Goal: Information Seeking & Learning: Understand process/instructions

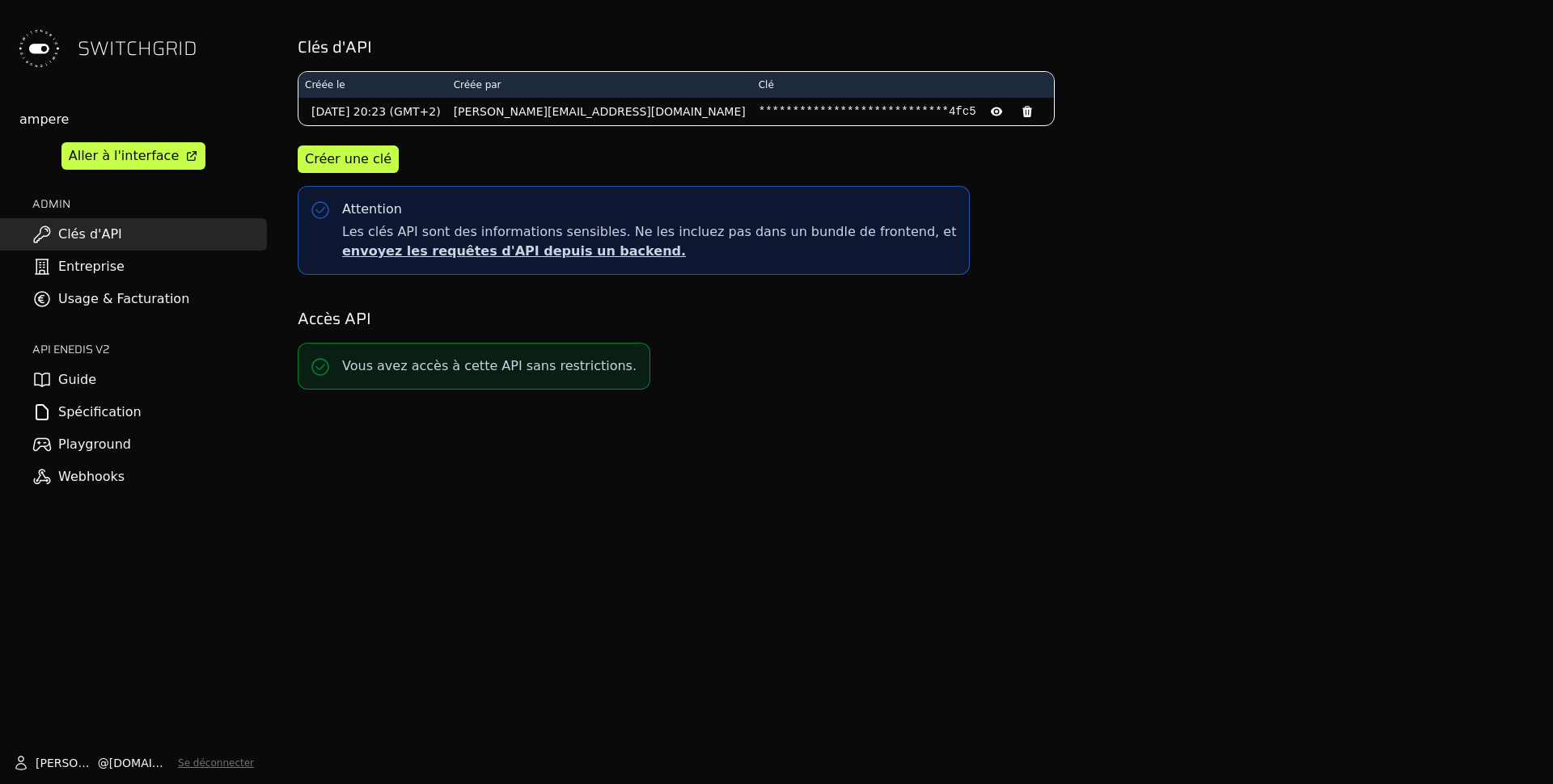
click at [114, 307] on link "Usage & Facturation" at bounding box center [133, 298] width 267 height 33
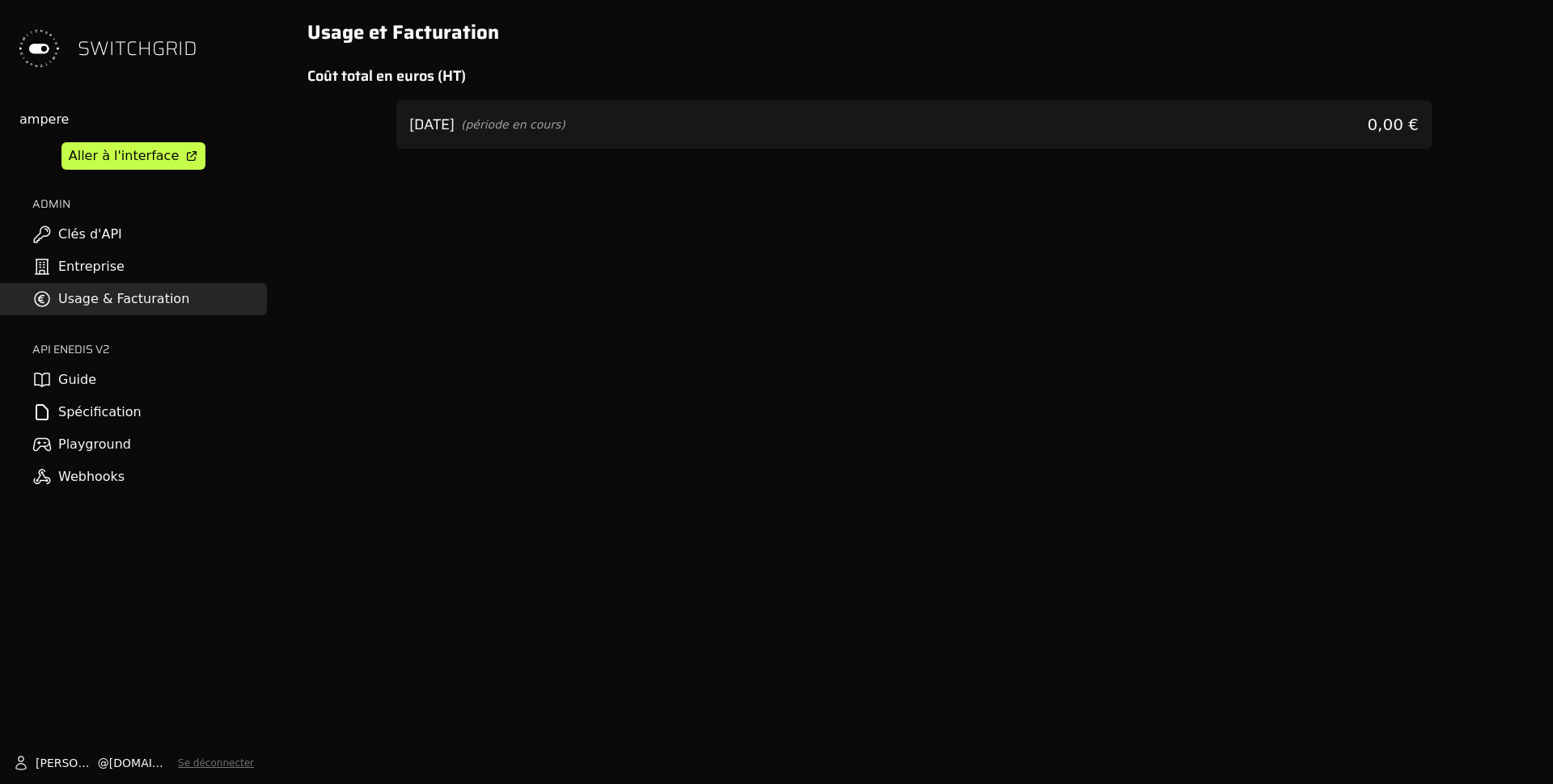
click at [117, 275] on link "Entreprise" at bounding box center [133, 267] width 267 height 33
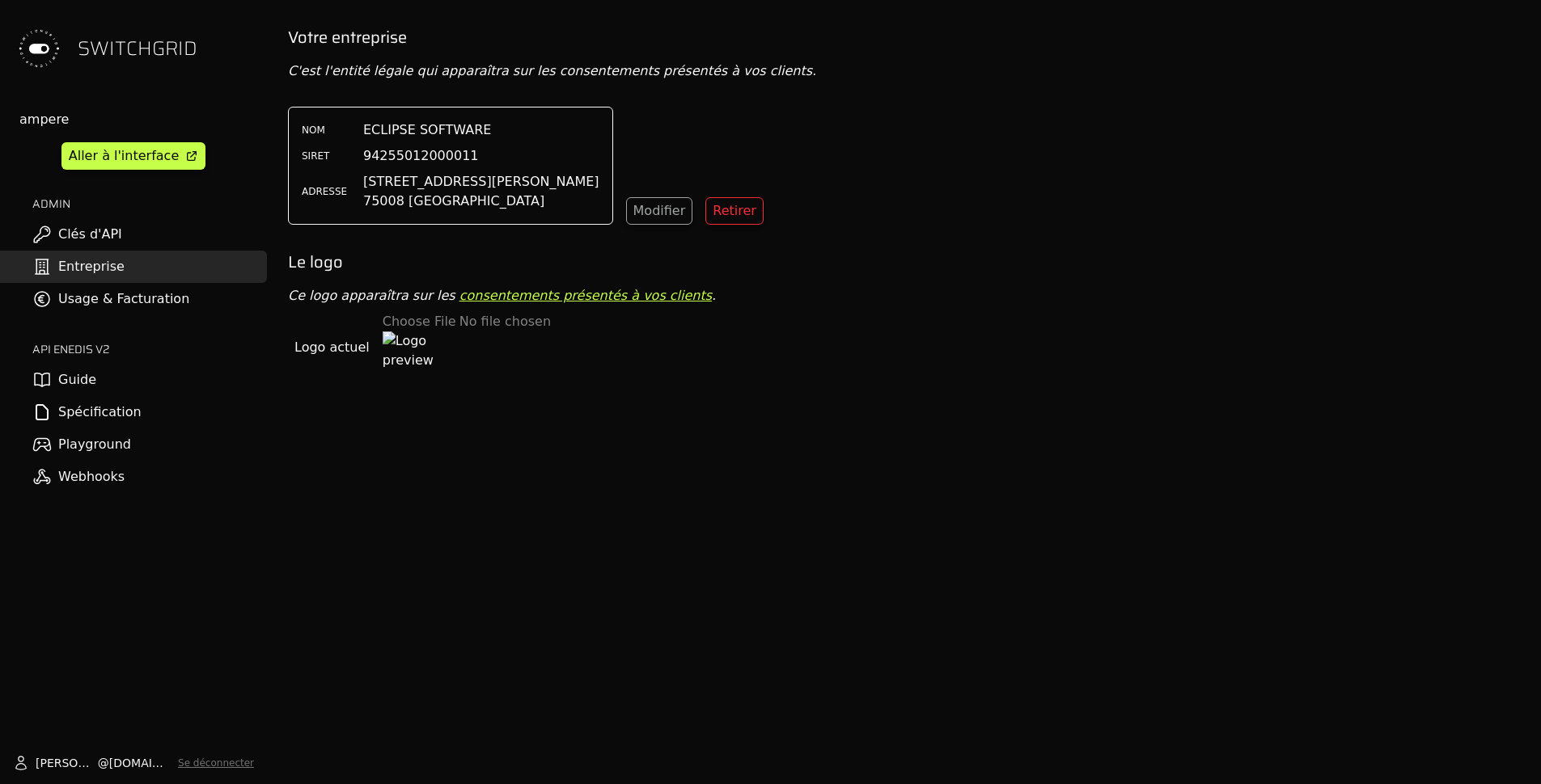
click at [116, 239] on link "Clés d'API" at bounding box center [133, 234] width 267 height 33
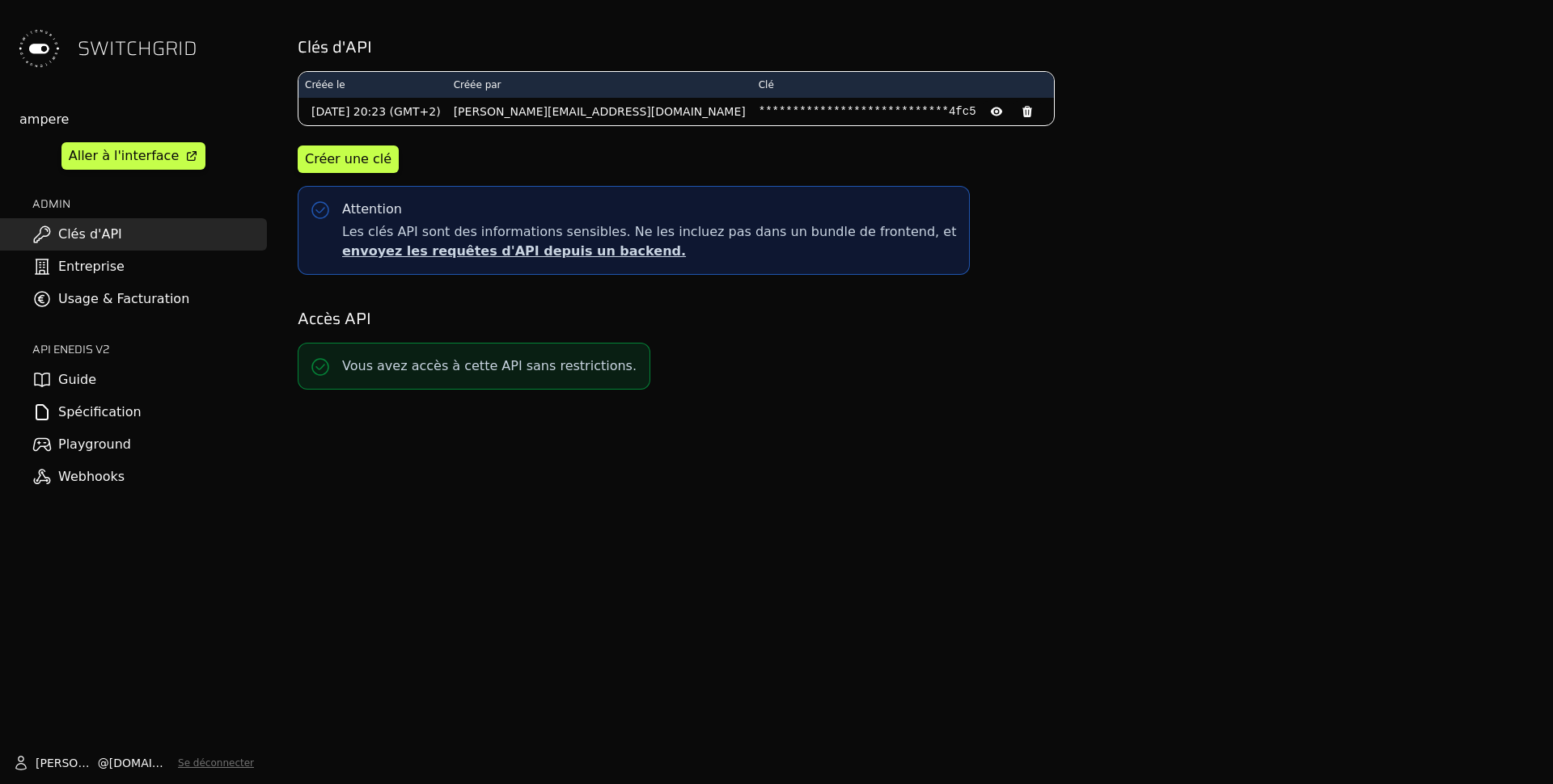
click at [129, 370] on link "Guide" at bounding box center [133, 380] width 267 height 33
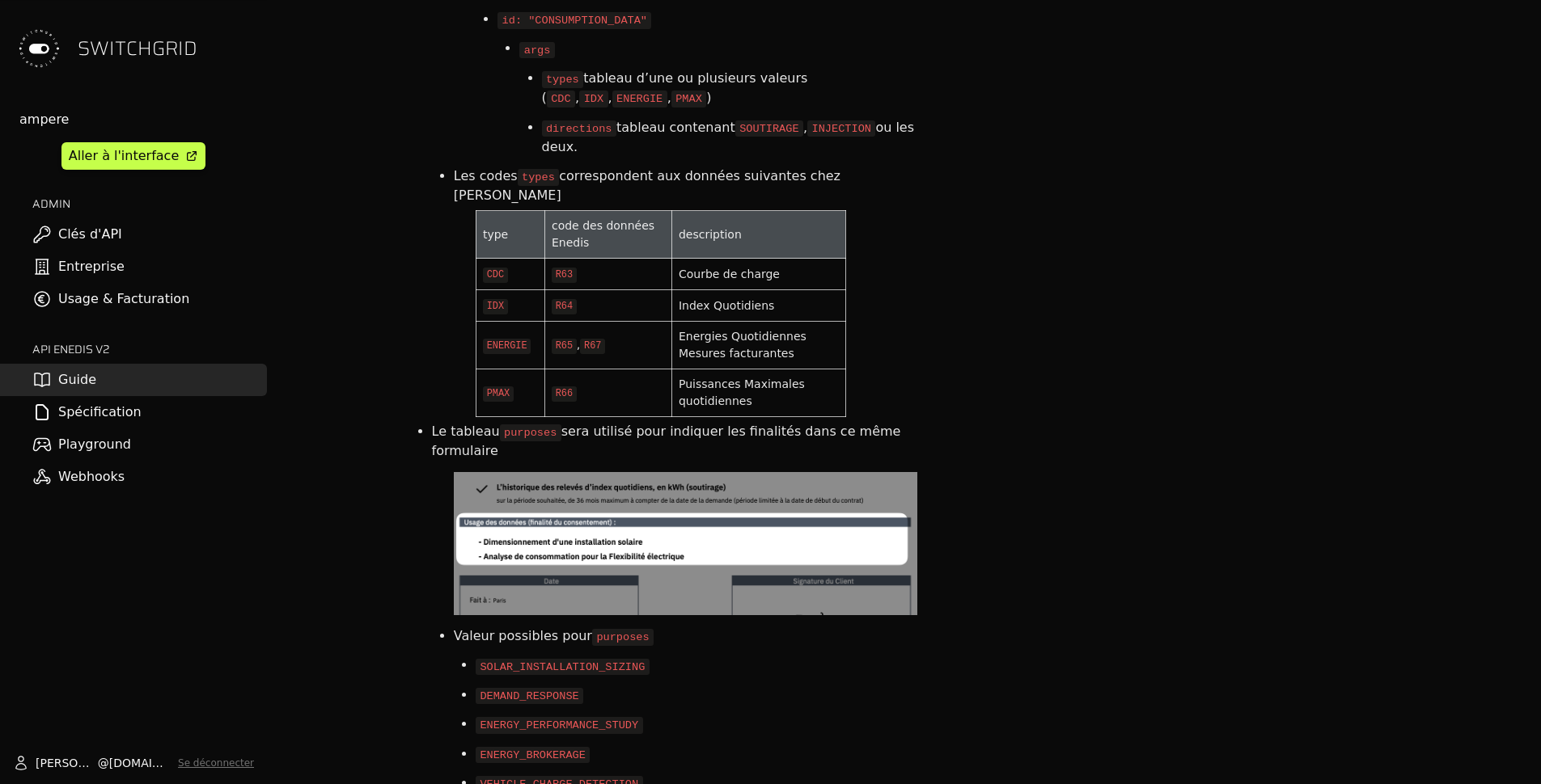
scroll to position [3272, 0]
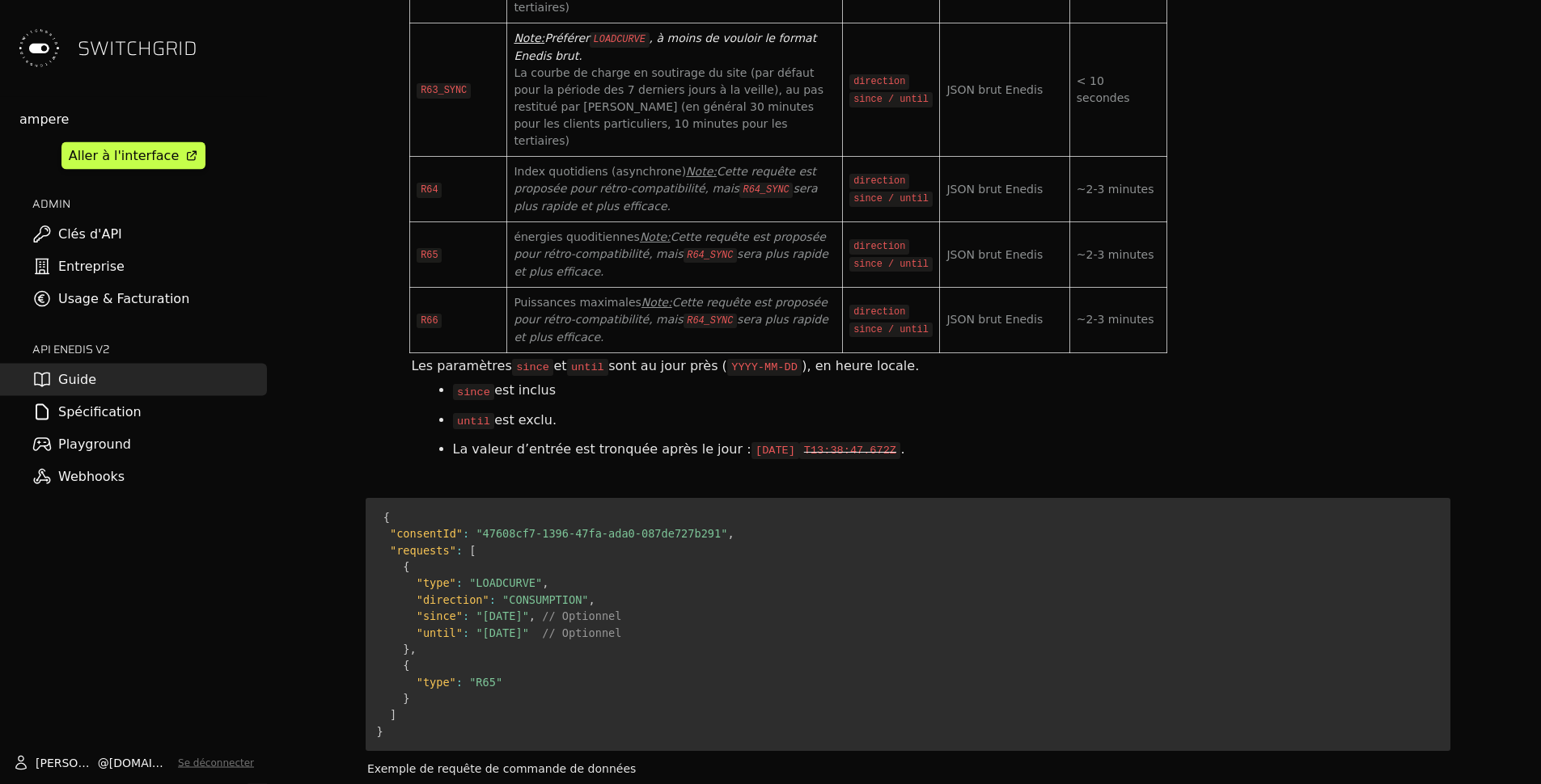
scroll to position [5691, 0]
click at [154, 421] on link "Spécification" at bounding box center [133, 412] width 267 height 33
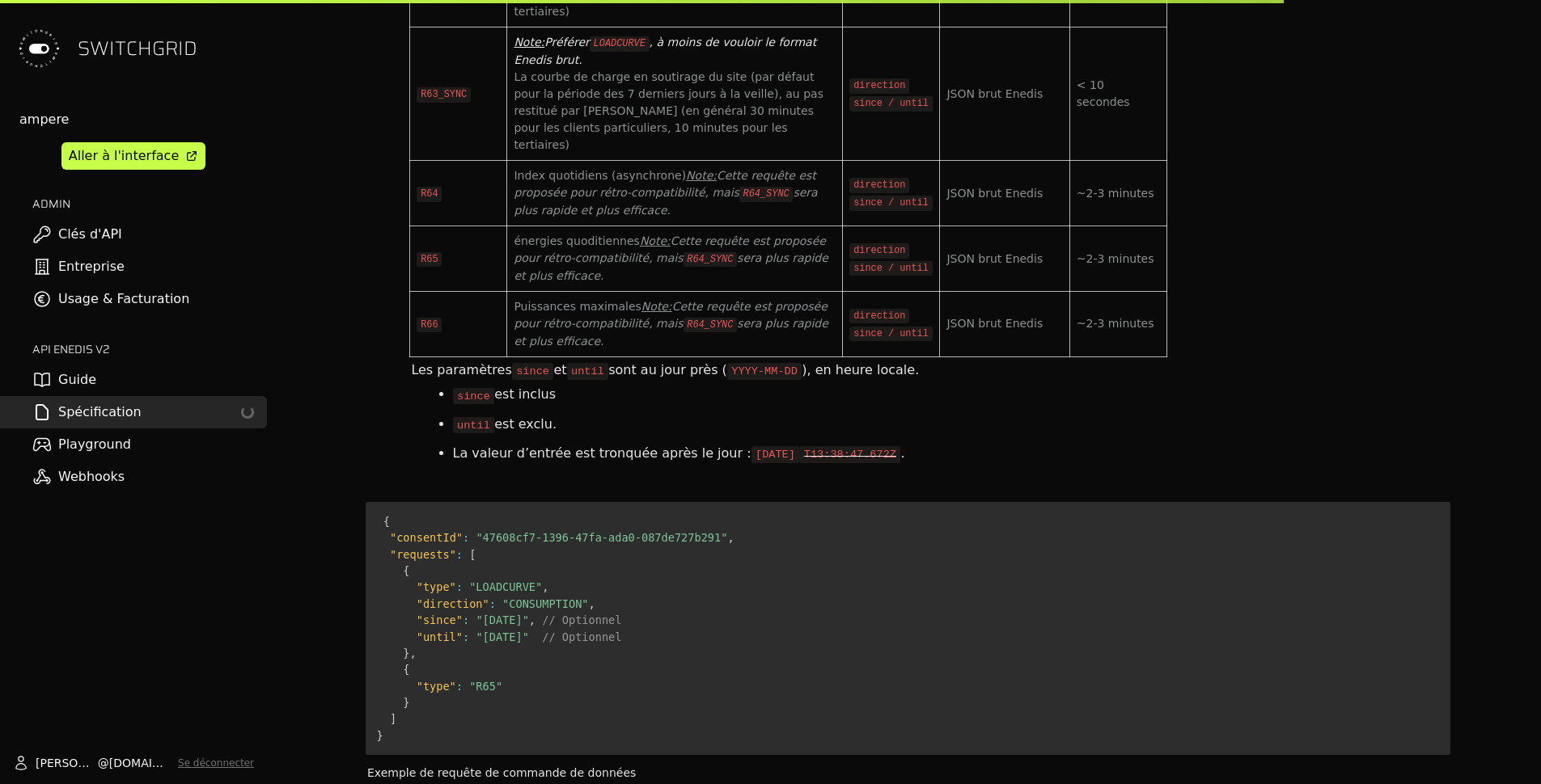
select select "**********"
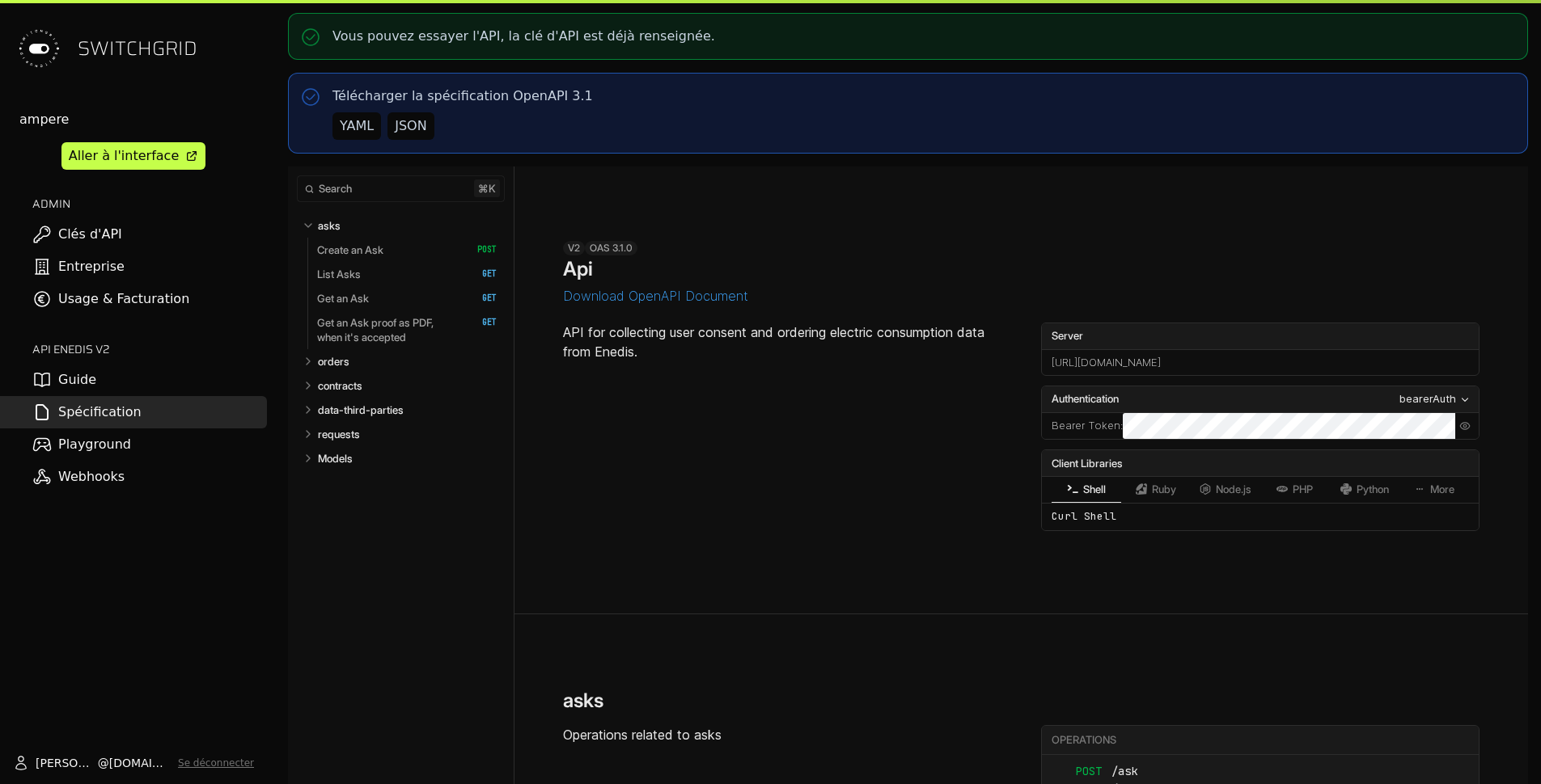
select select "**********"
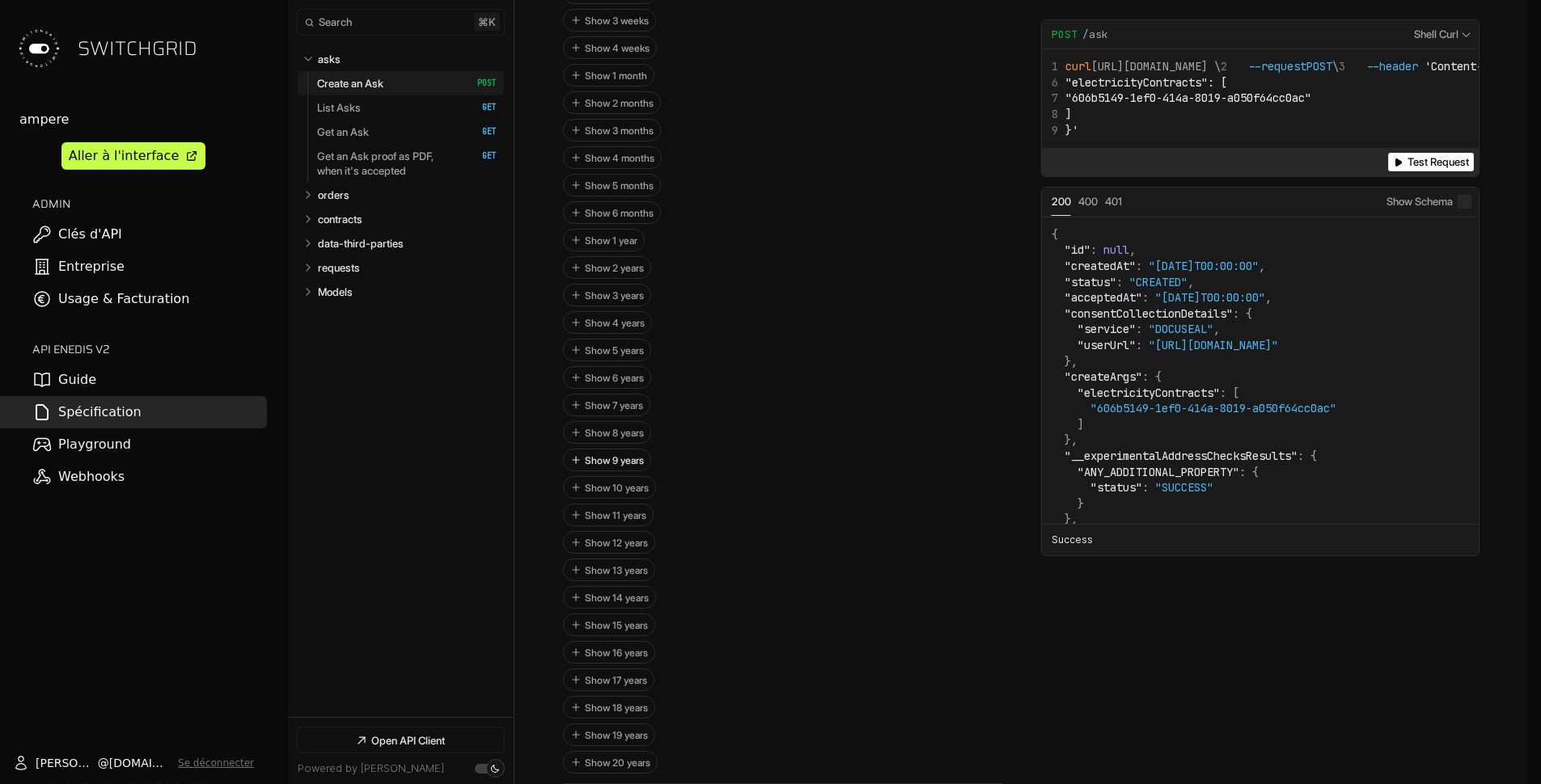
scroll to position [2315, 0]
click at [630, 469] on button "Show 9 years" at bounding box center [606, 458] width 86 height 21
click at [617, 458] on button "Hide 9 years" at bounding box center [781, 459] width 437 height 22
click at [195, 369] on link "Guide" at bounding box center [133, 380] width 267 height 33
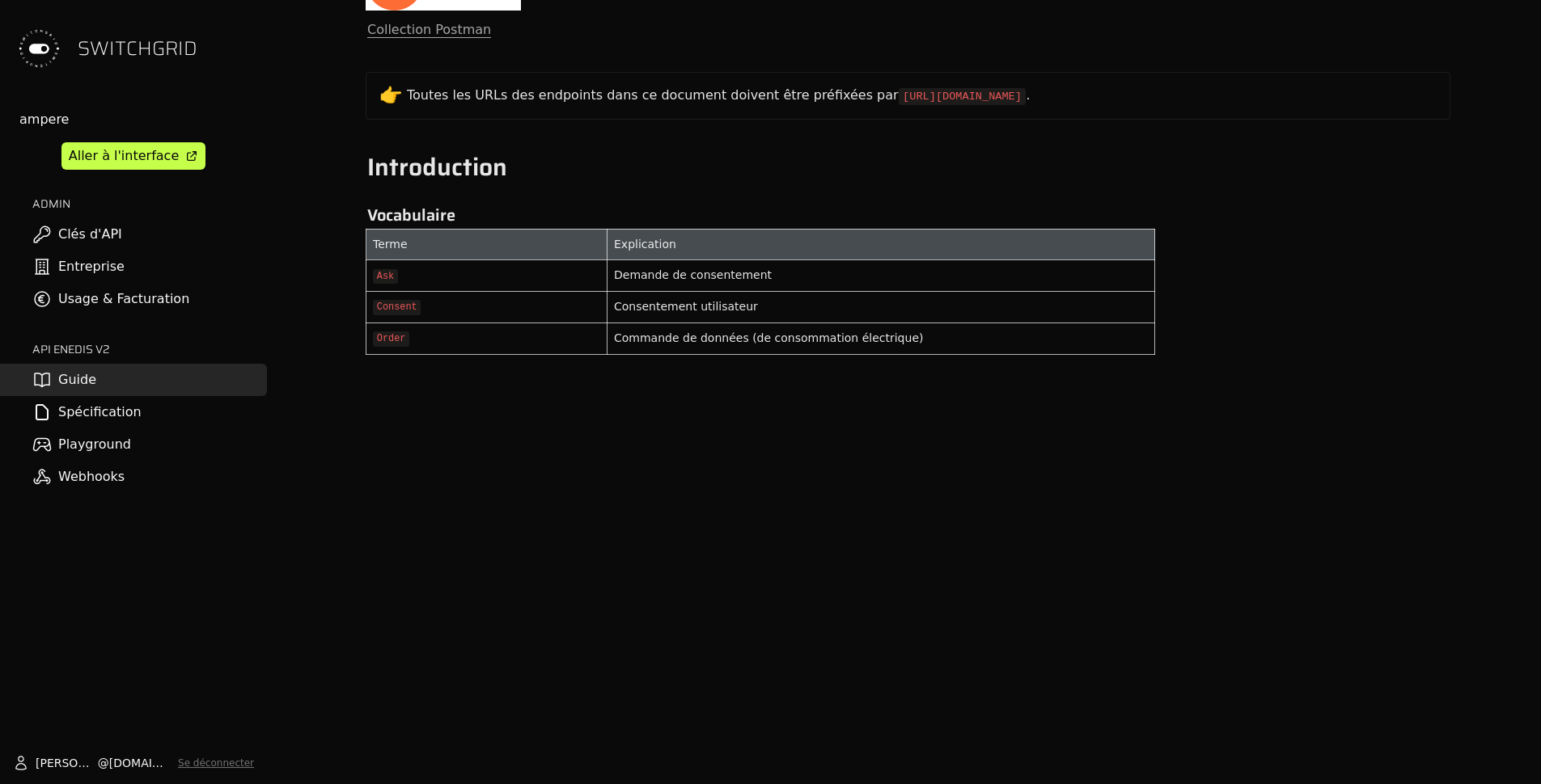
scroll to position [840, 0]
